Goal: Find specific fact: Find contact information

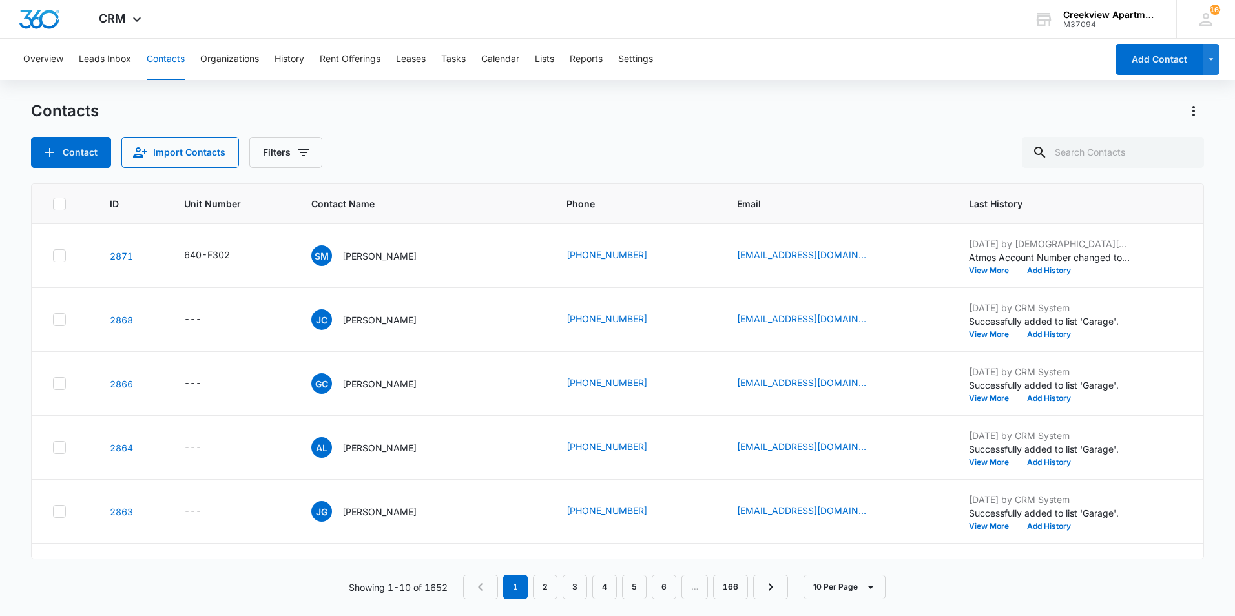
scroll to position [65, 0]
click at [1078, 151] on input "text" at bounding box center [1113, 152] width 182 height 31
type input "[PERSON_NAME]"
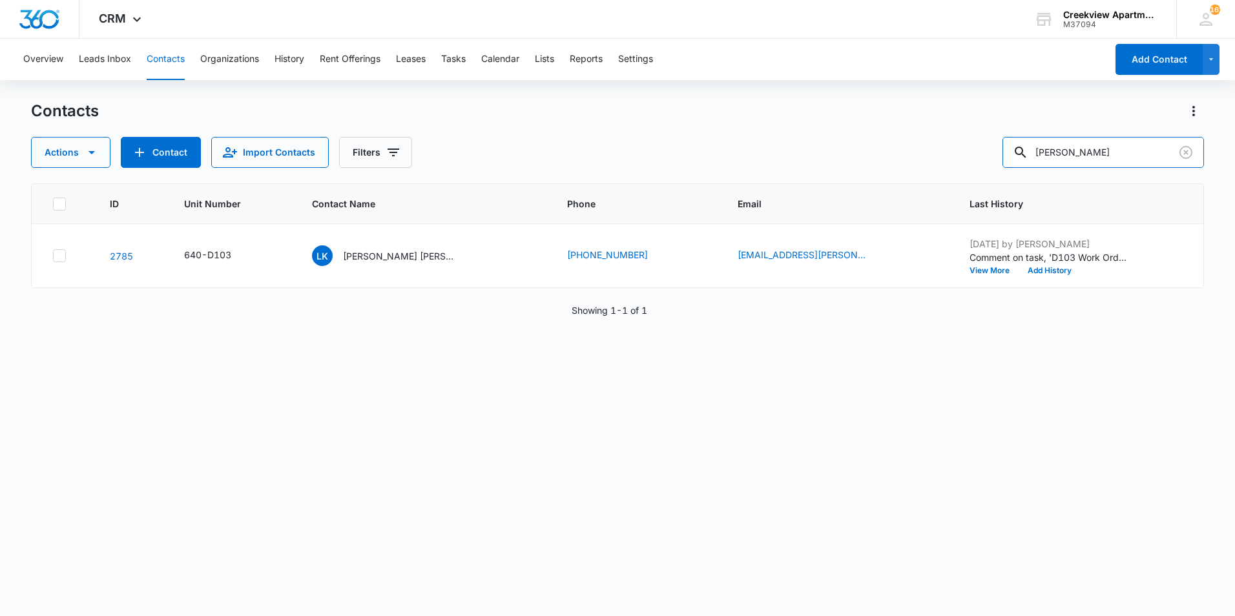
scroll to position [0, 0]
click at [1182, 152] on icon "Clear" at bounding box center [1187, 153] width 16 height 16
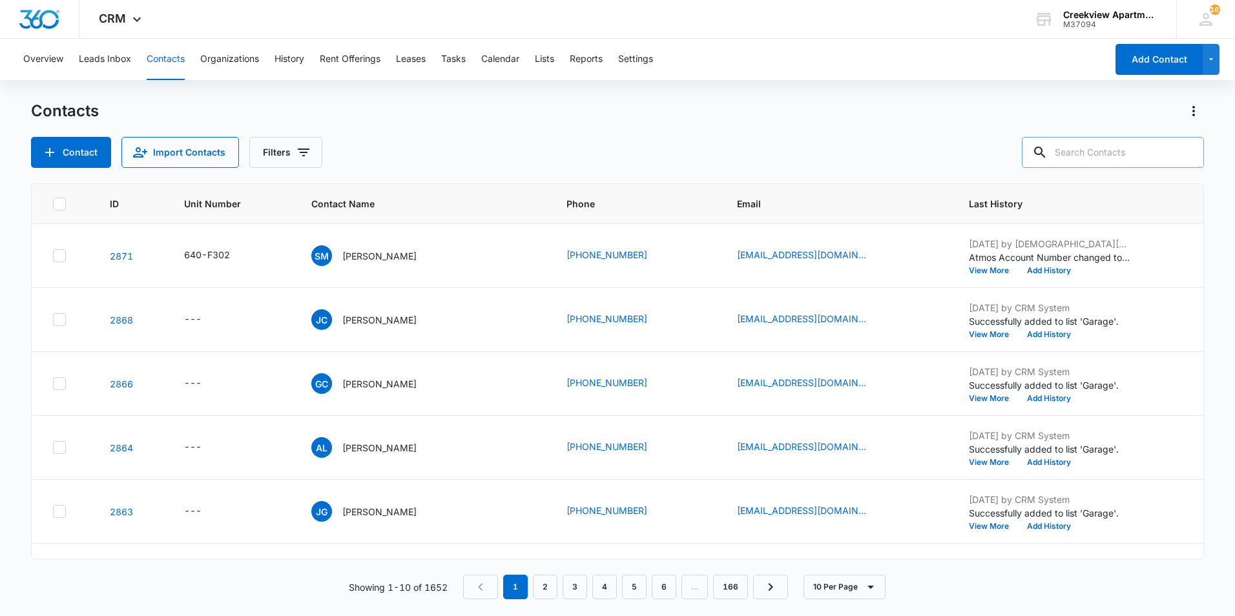
click at [979, 138] on div "Contact Import Contacts Filters" at bounding box center [617, 152] width 1173 height 31
click at [1118, 158] on input "text" at bounding box center [1113, 152] width 182 height 31
type input "b206"
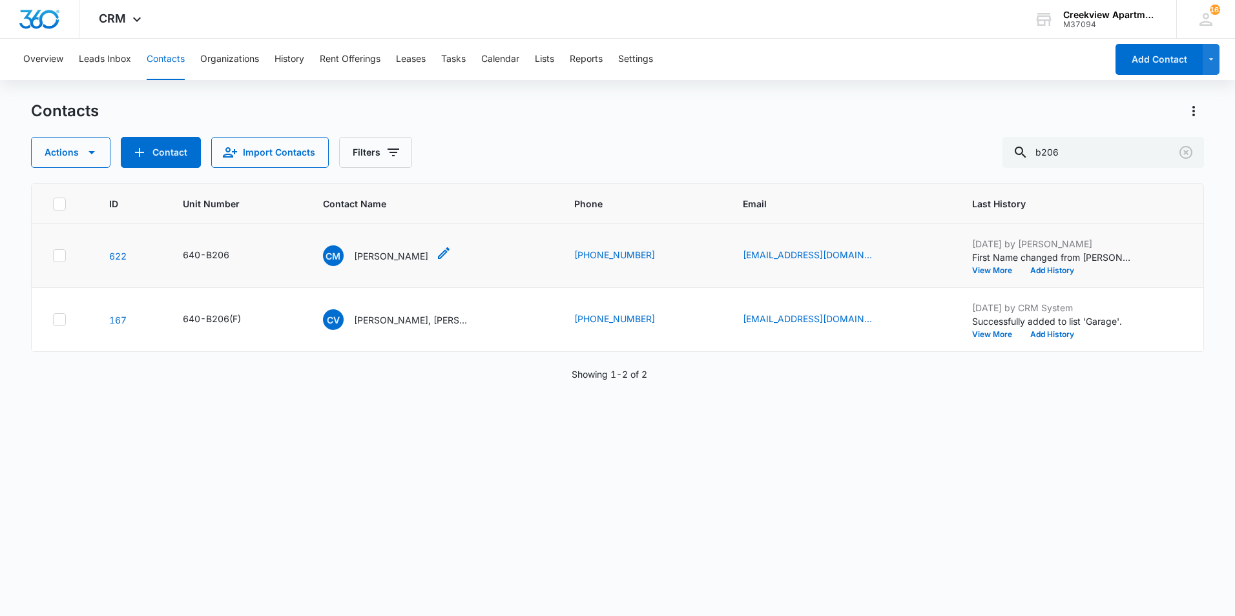
click at [398, 259] on p "[PERSON_NAME]" at bounding box center [391, 256] width 74 height 14
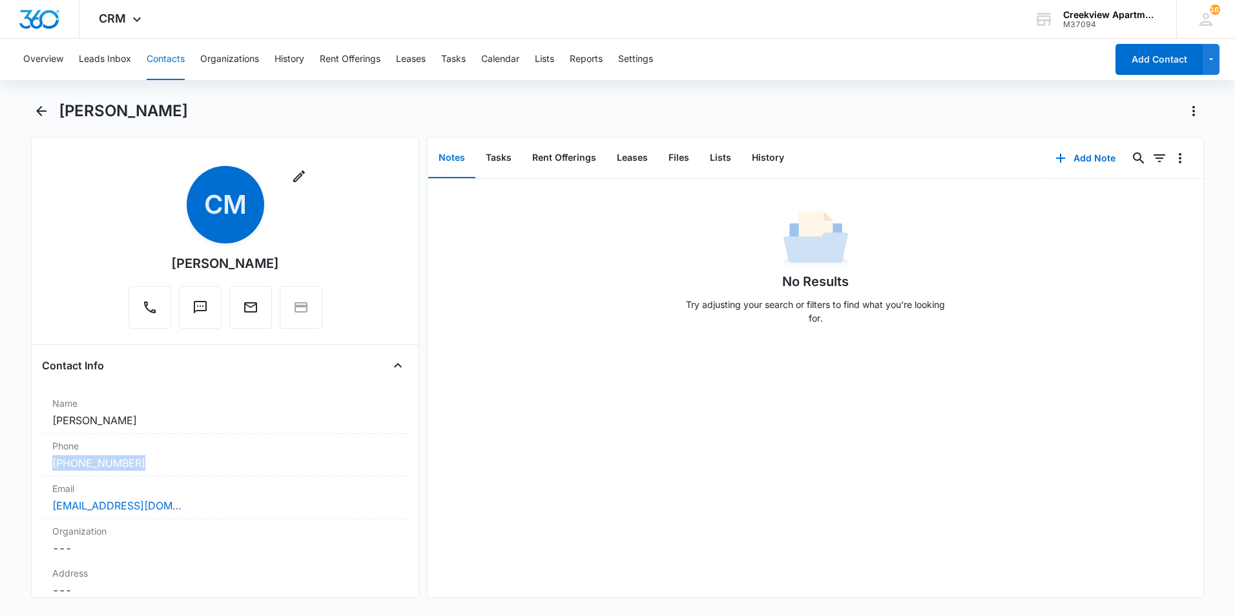
drag, startPoint x: 156, startPoint y: 467, endPoint x: 36, endPoint y: 472, distance: 120.9
click at [36, 472] on div "Remove CM [PERSON_NAME] Contact Info Name Cancel Save Changes [PERSON_NAME] Pho…" at bounding box center [225, 367] width 388 height 461
drag, startPoint x: 36, startPoint y: 472, endPoint x: 76, endPoint y: 461, distance: 40.9
copy link "[PHONE_NUMBER]"
